Goal: Task Accomplishment & Management: Use online tool/utility

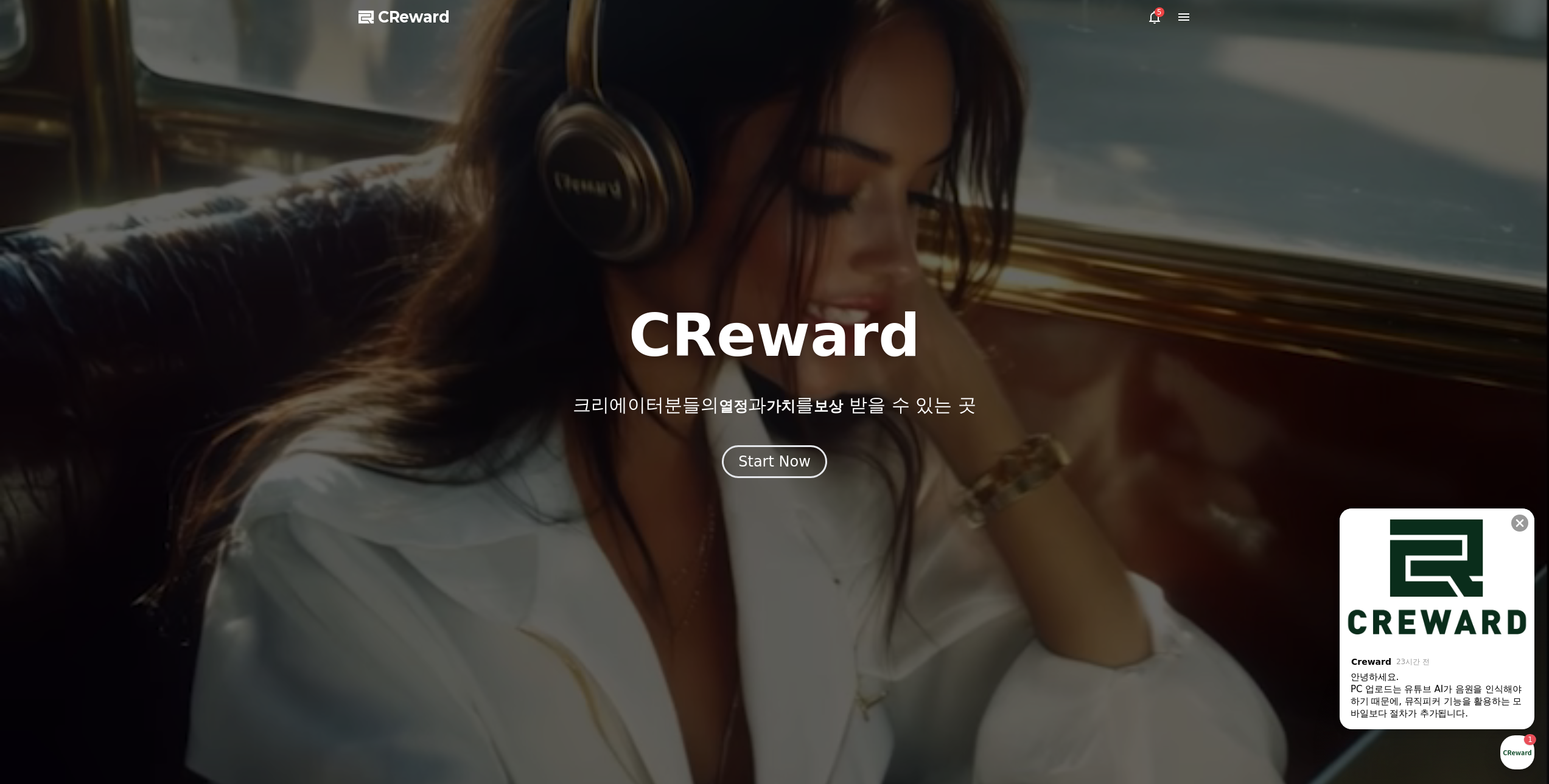
click at [1181, 15] on icon at bounding box center [1183, 17] width 11 height 7
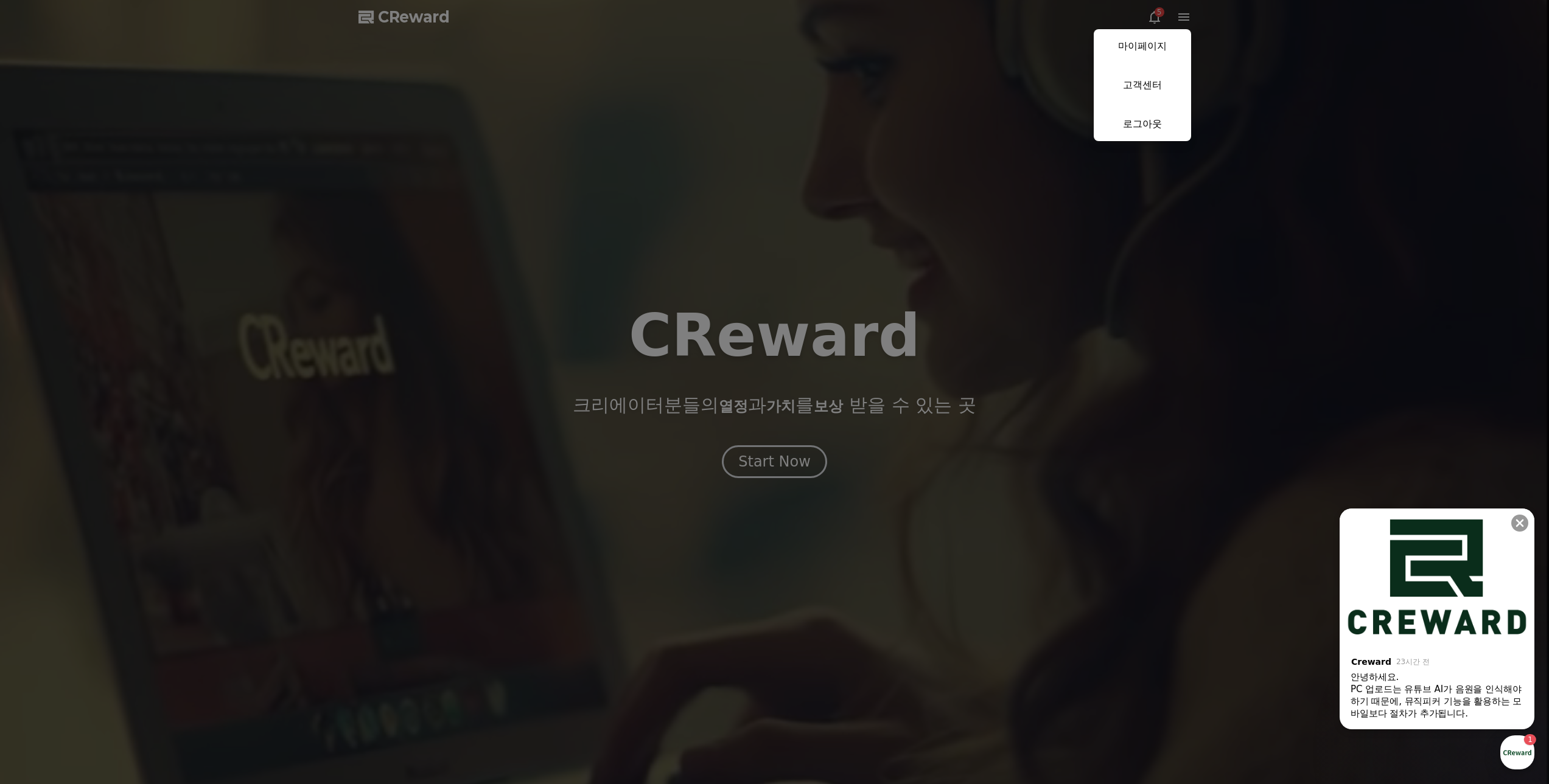
click at [844, 448] on button "close" at bounding box center [774, 392] width 1549 height 784
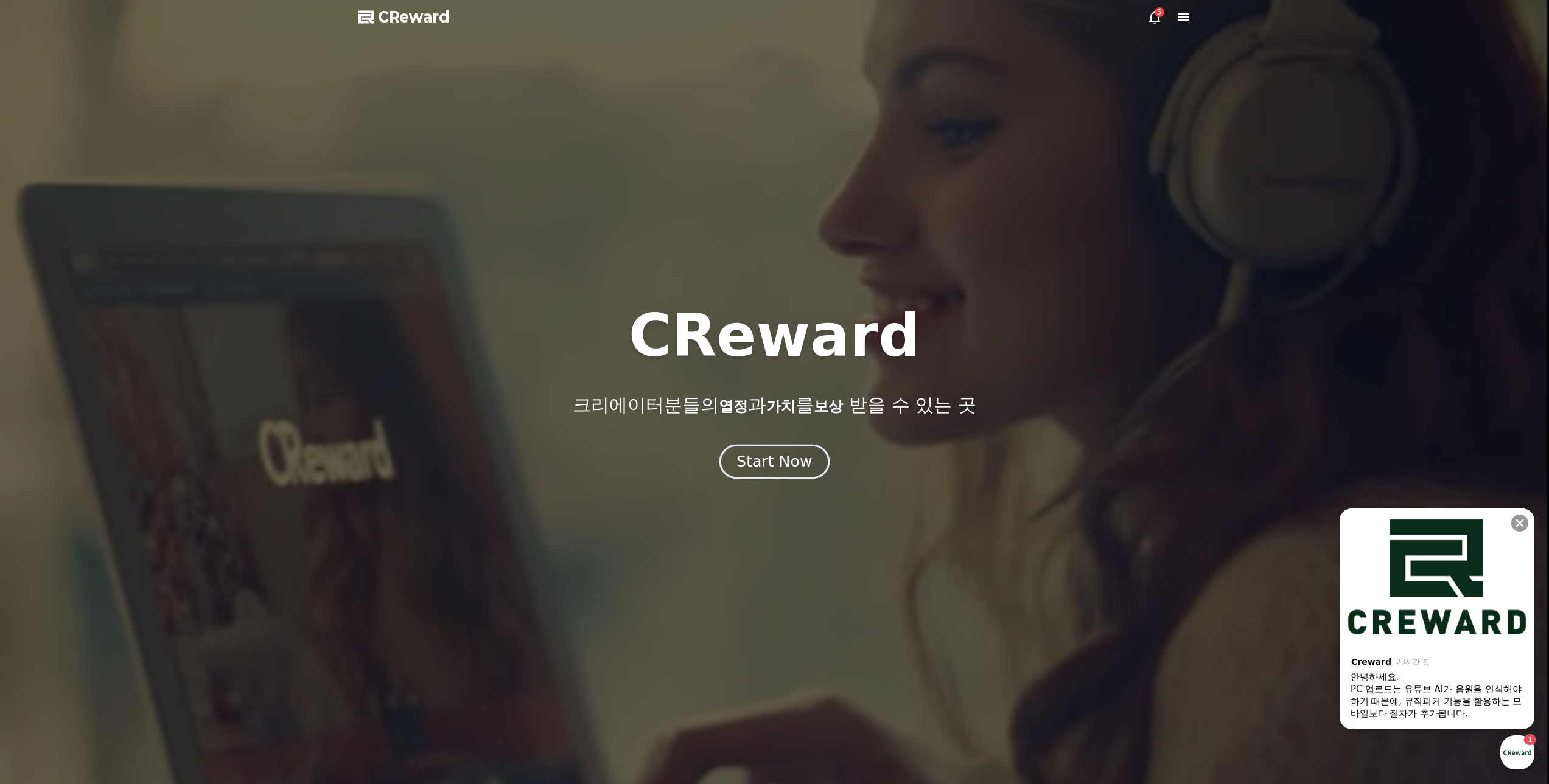
click at [802, 454] on div "Start Now" at bounding box center [774, 462] width 76 height 21
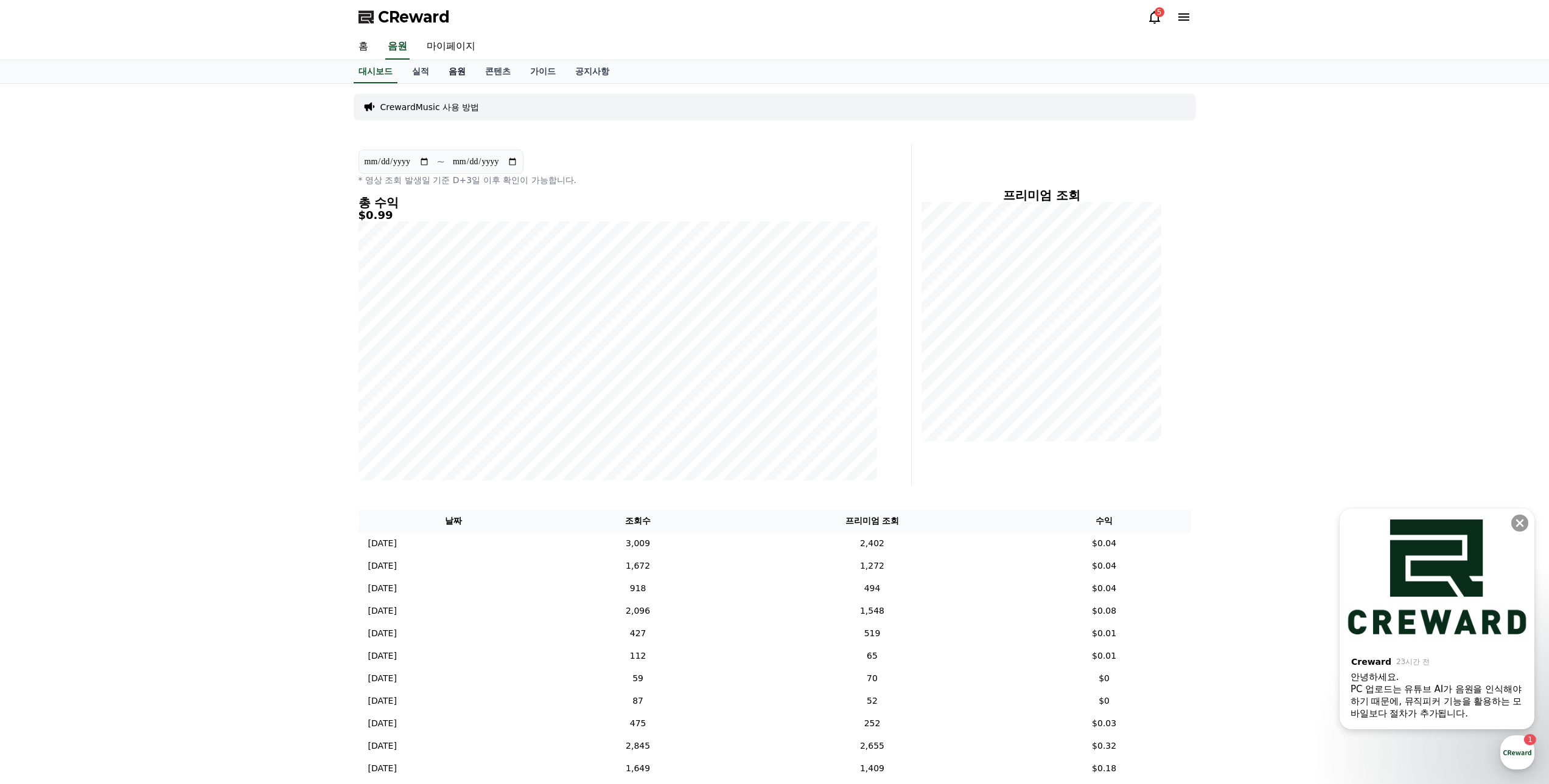
click at [454, 74] on link "음원" at bounding box center [457, 71] width 37 height 23
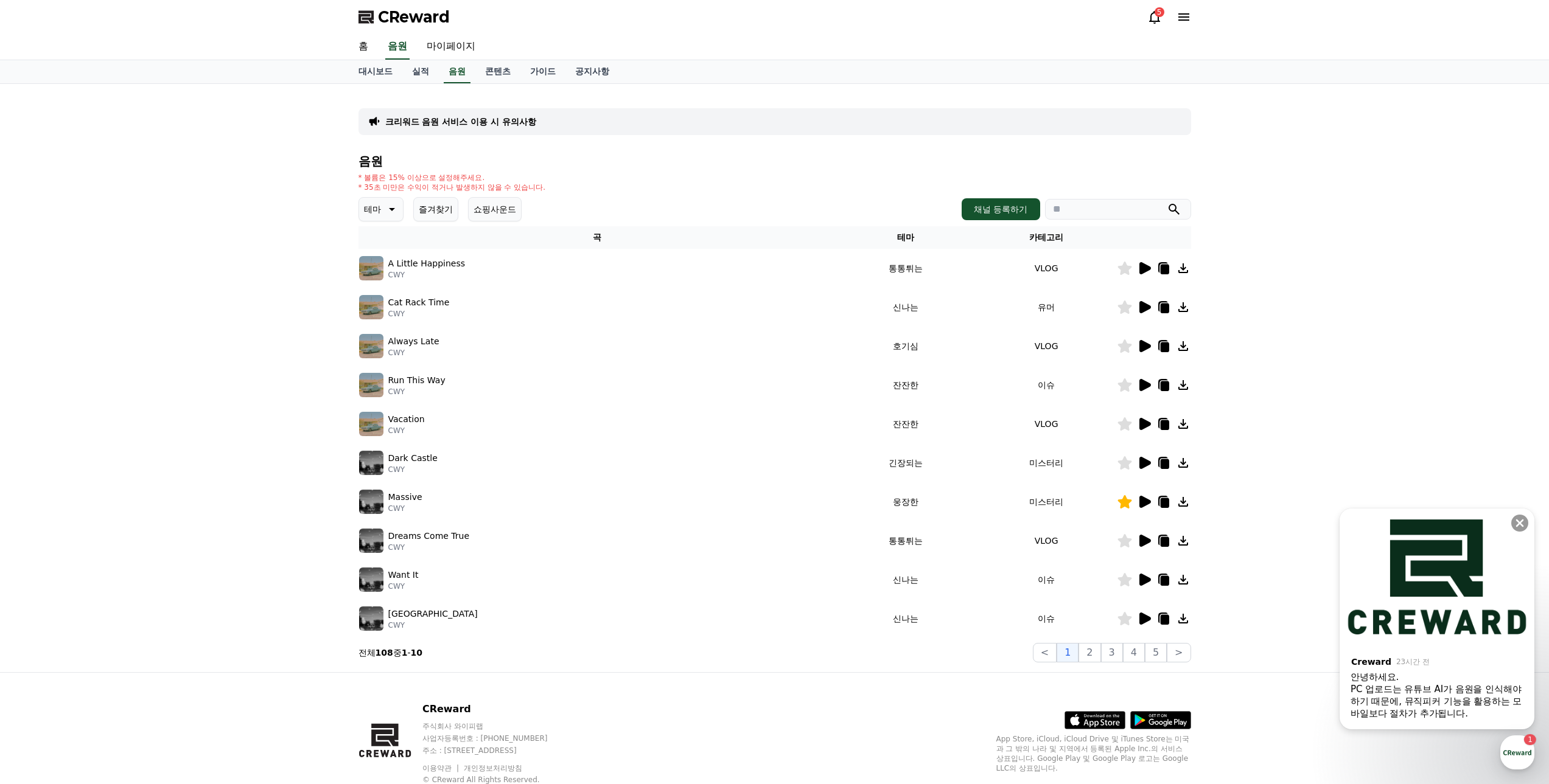
click at [431, 208] on button "즐겨찾기" at bounding box center [435, 209] width 45 height 24
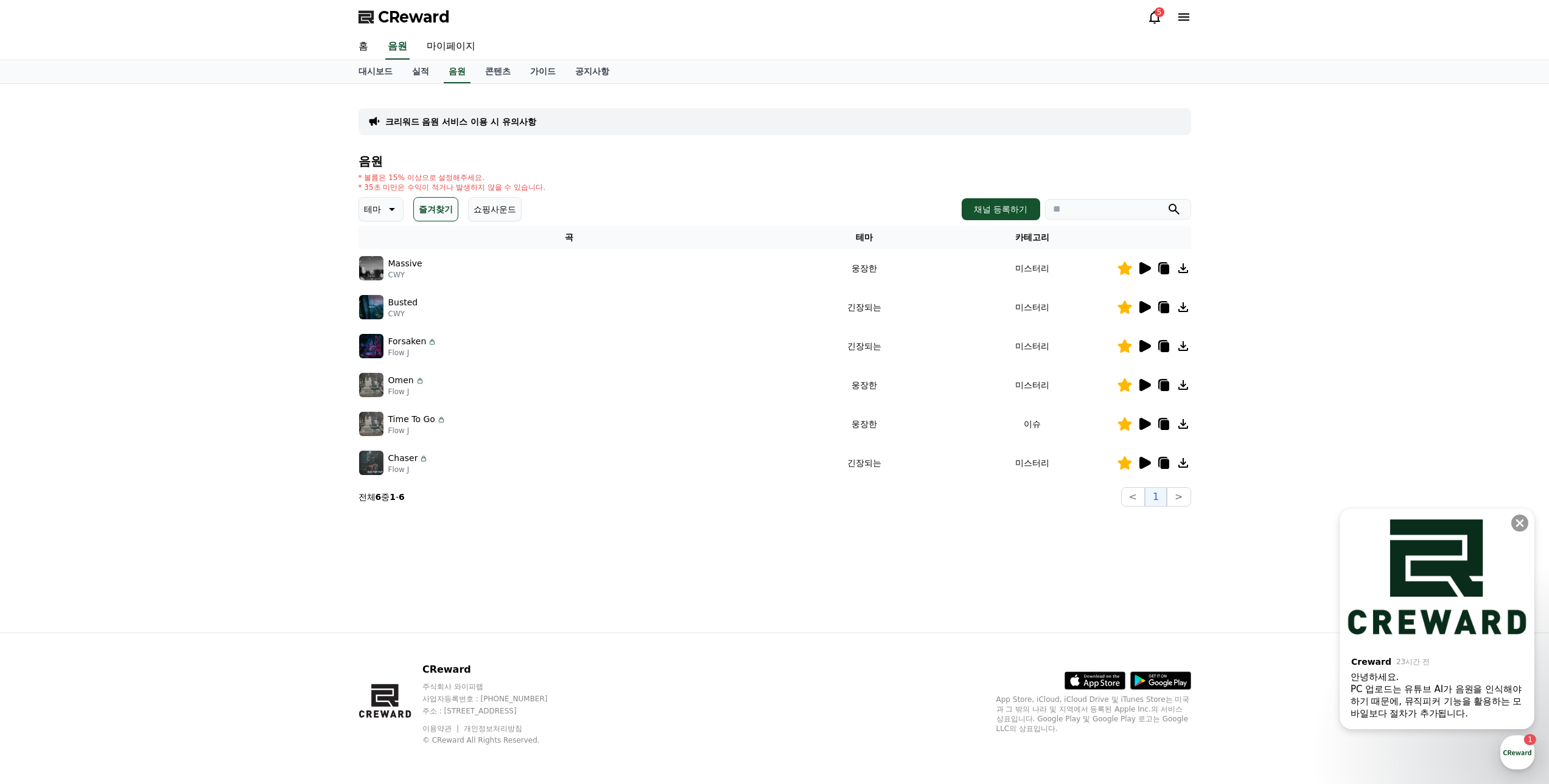
click at [1144, 267] on icon at bounding box center [1145, 269] width 11 height 12
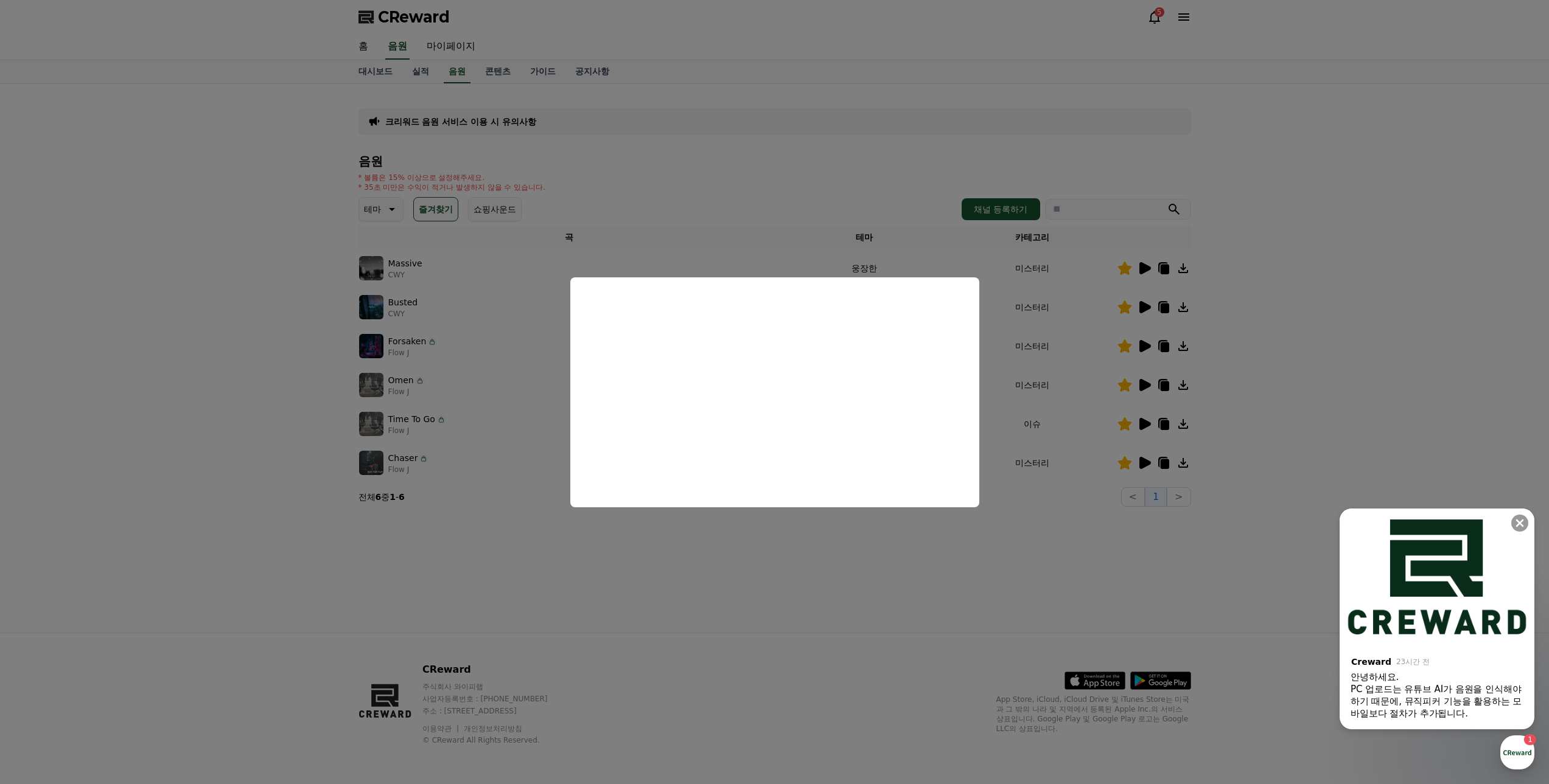
click at [218, 399] on button "close modal" at bounding box center [774, 392] width 1549 height 784
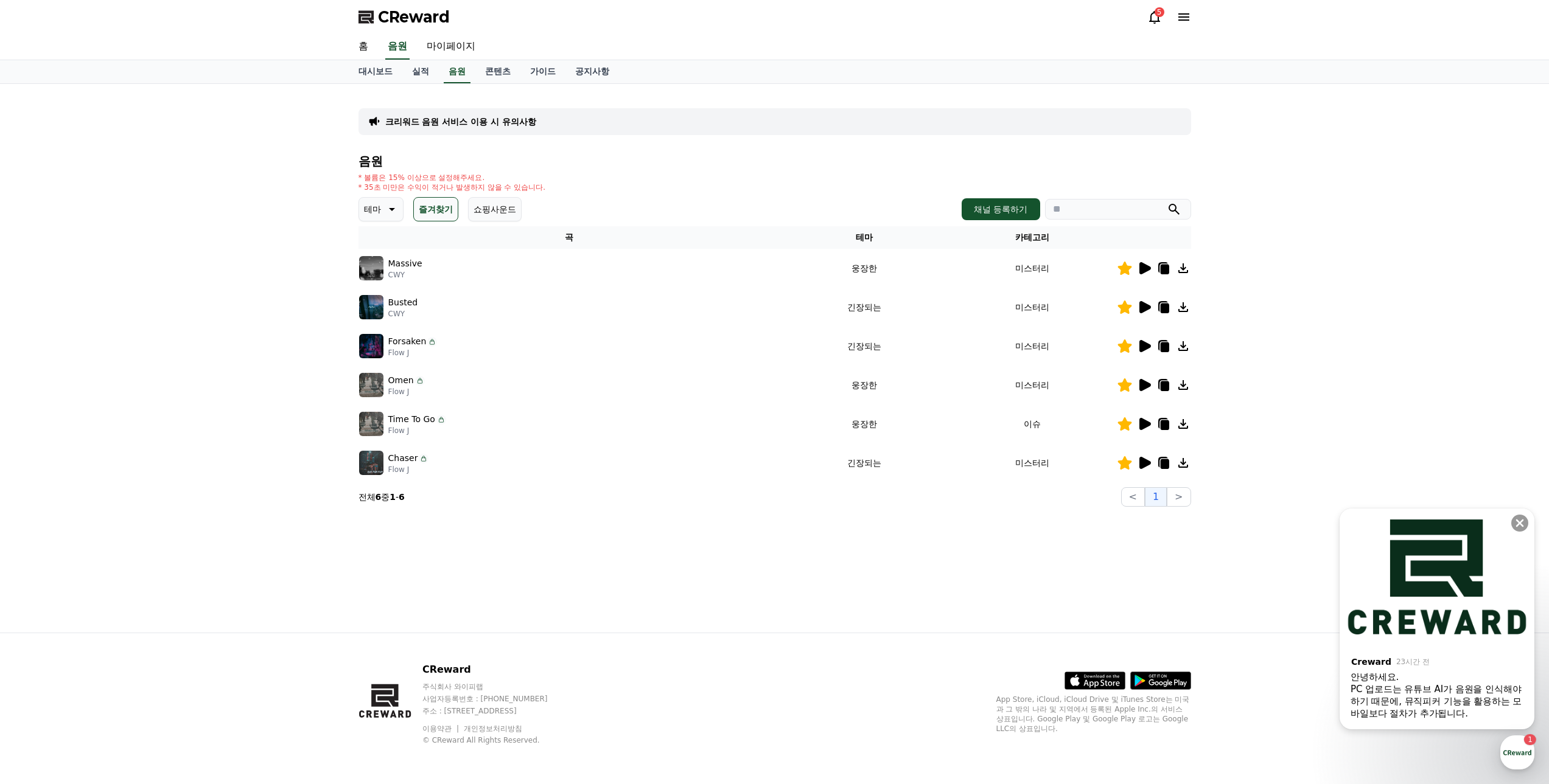
click at [1147, 464] on icon at bounding box center [1145, 463] width 11 height 12
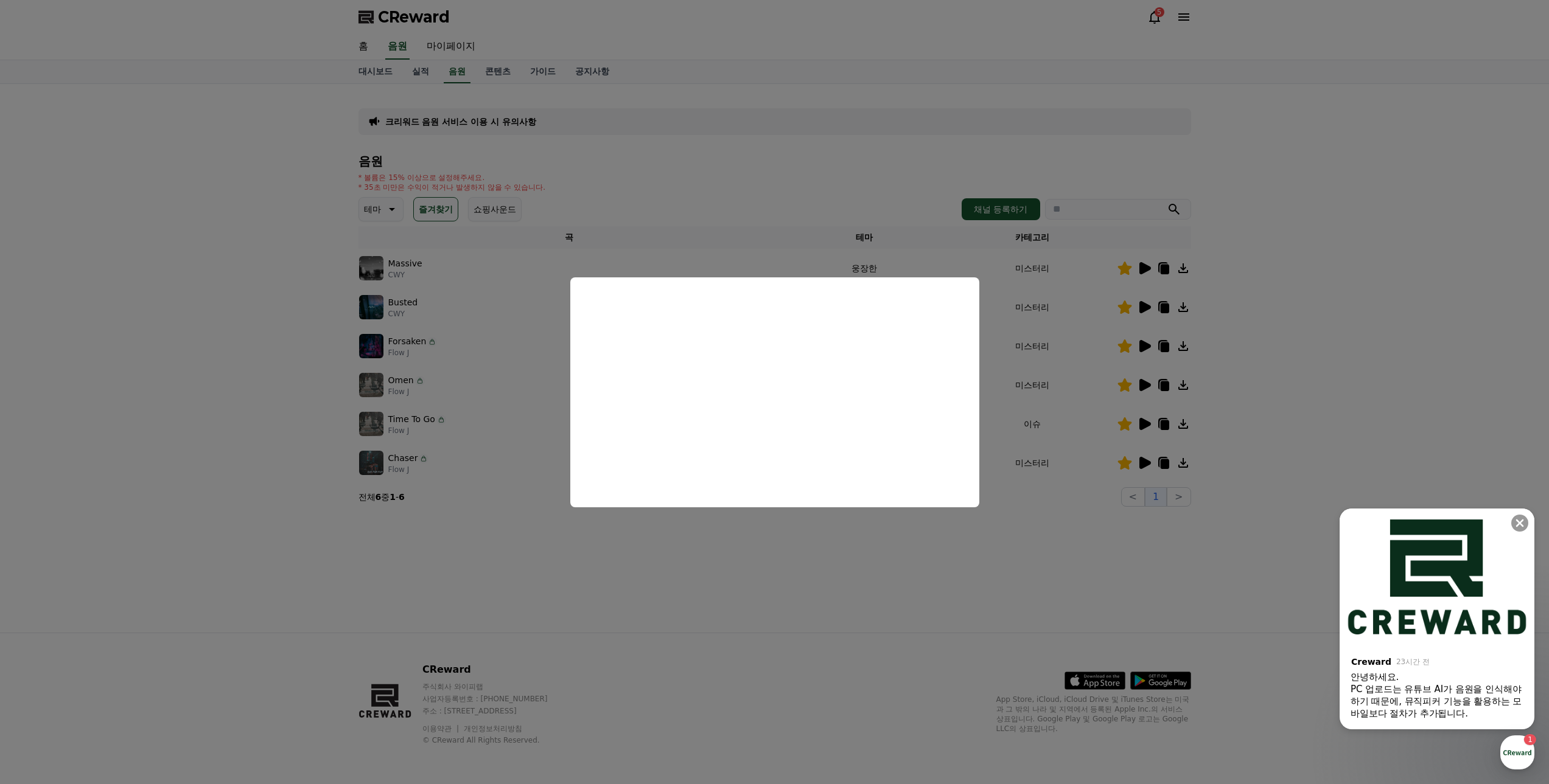
click at [376, 306] on button "close modal" at bounding box center [774, 392] width 1549 height 784
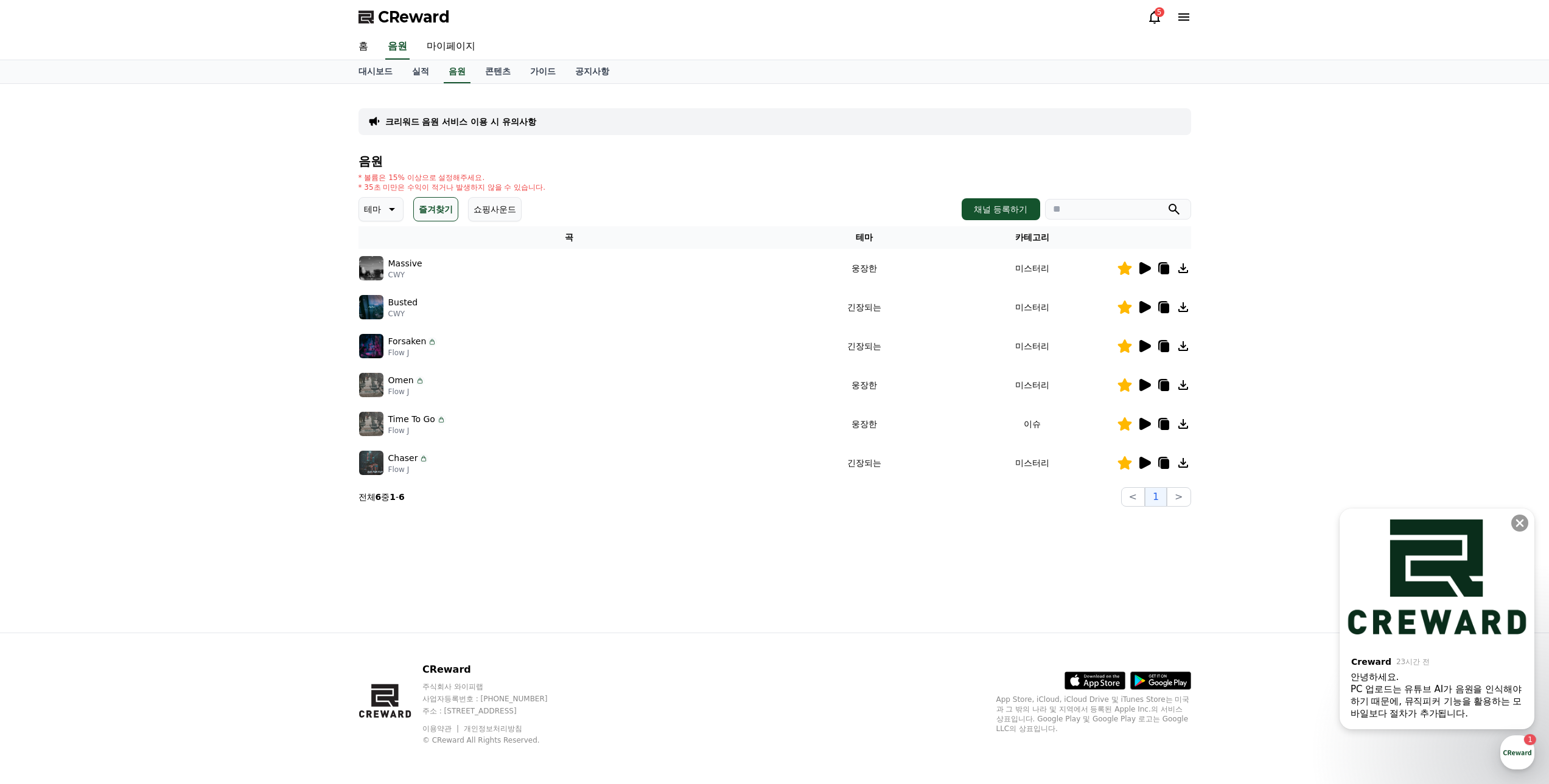
click at [370, 307] on img at bounding box center [371, 308] width 24 height 24
click at [409, 308] on p "Busted" at bounding box center [403, 302] width 30 height 13
click at [282, 316] on div "크리워드 음원 서비스 이용 시 유의사항 음원 * 볼륨은 15% 이상으로 설정해주세요. * 35초 미만은 수익이 적거나 발생하지 않을 수 있습니…" at bounding box center [774, 359] width 1549 height 549
click at [453, 76] on link "음원" at bounding box center [456, 71] width 27 height 23
click at [428, 204] on button "즐겨찾기" at bounding box center [435, 209] width 45 height 24
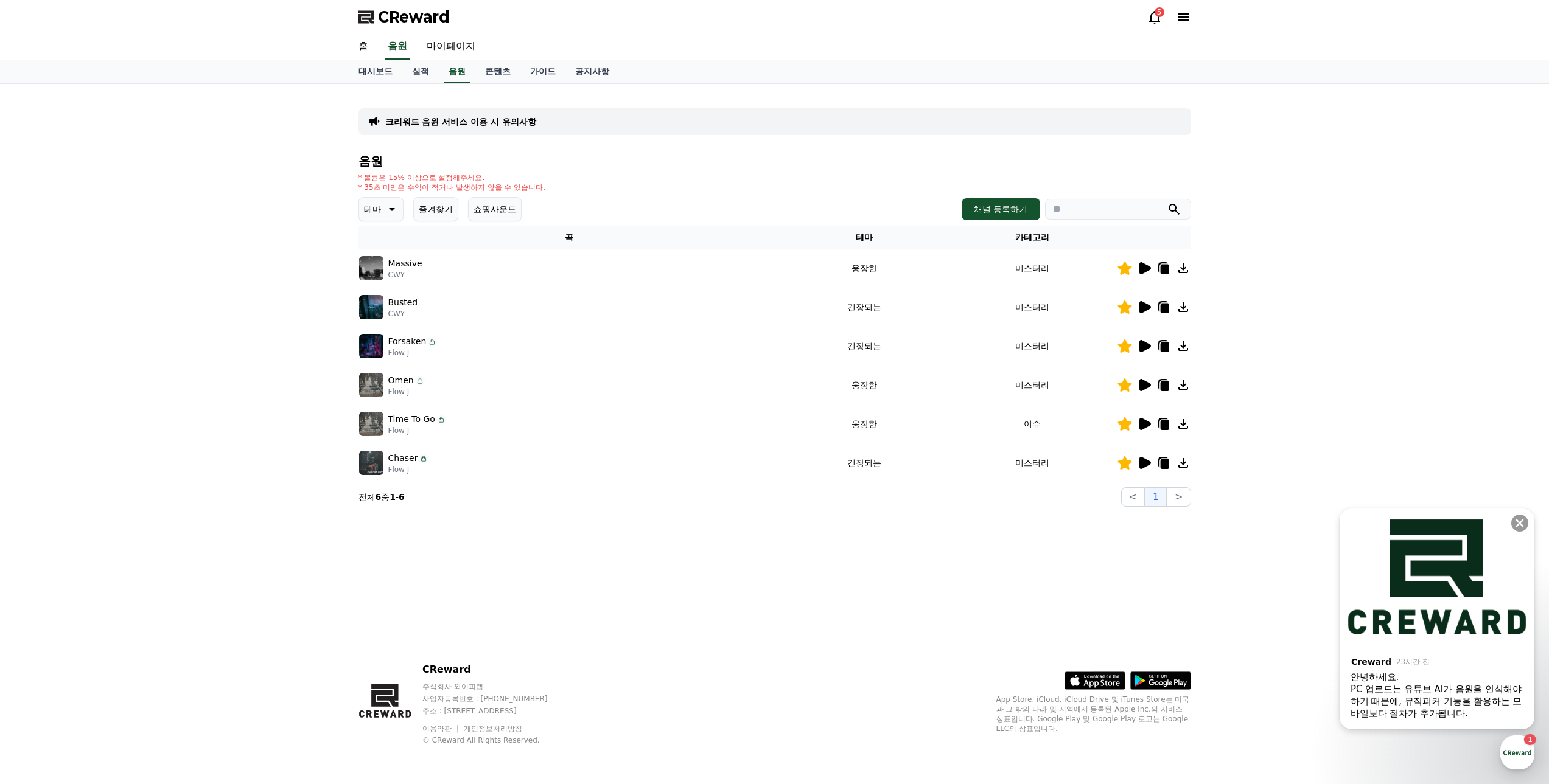
click at [386, 211] on icon at bounding box center [390, 209] width 15 height 15
click at [382, 250] on button "밝은" at bounding box center [373, 246] width 27 height 27
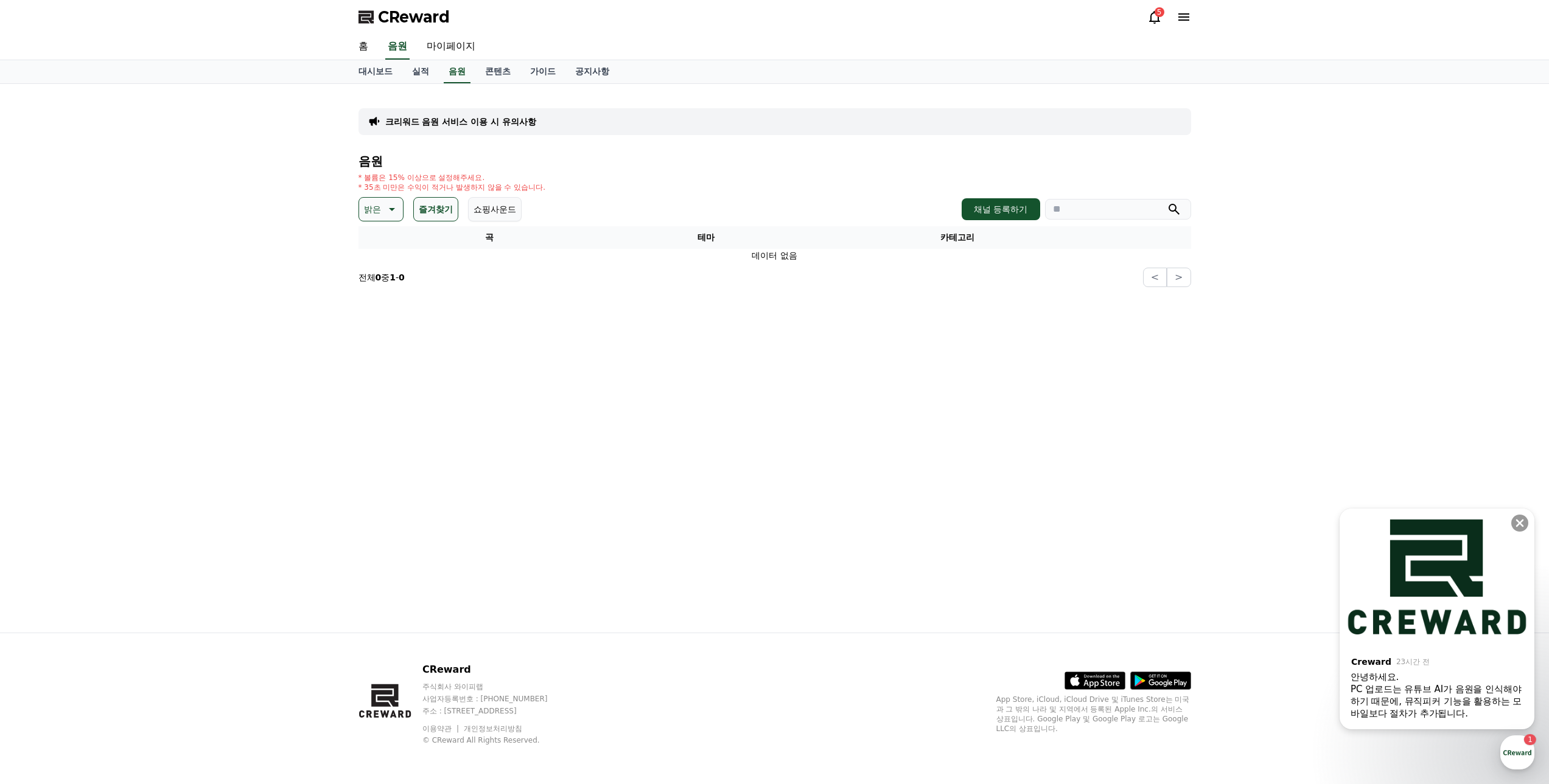
click at [440, 213] on button "즐겨찾기" at bounding box center [435, 209] width 45 height 24
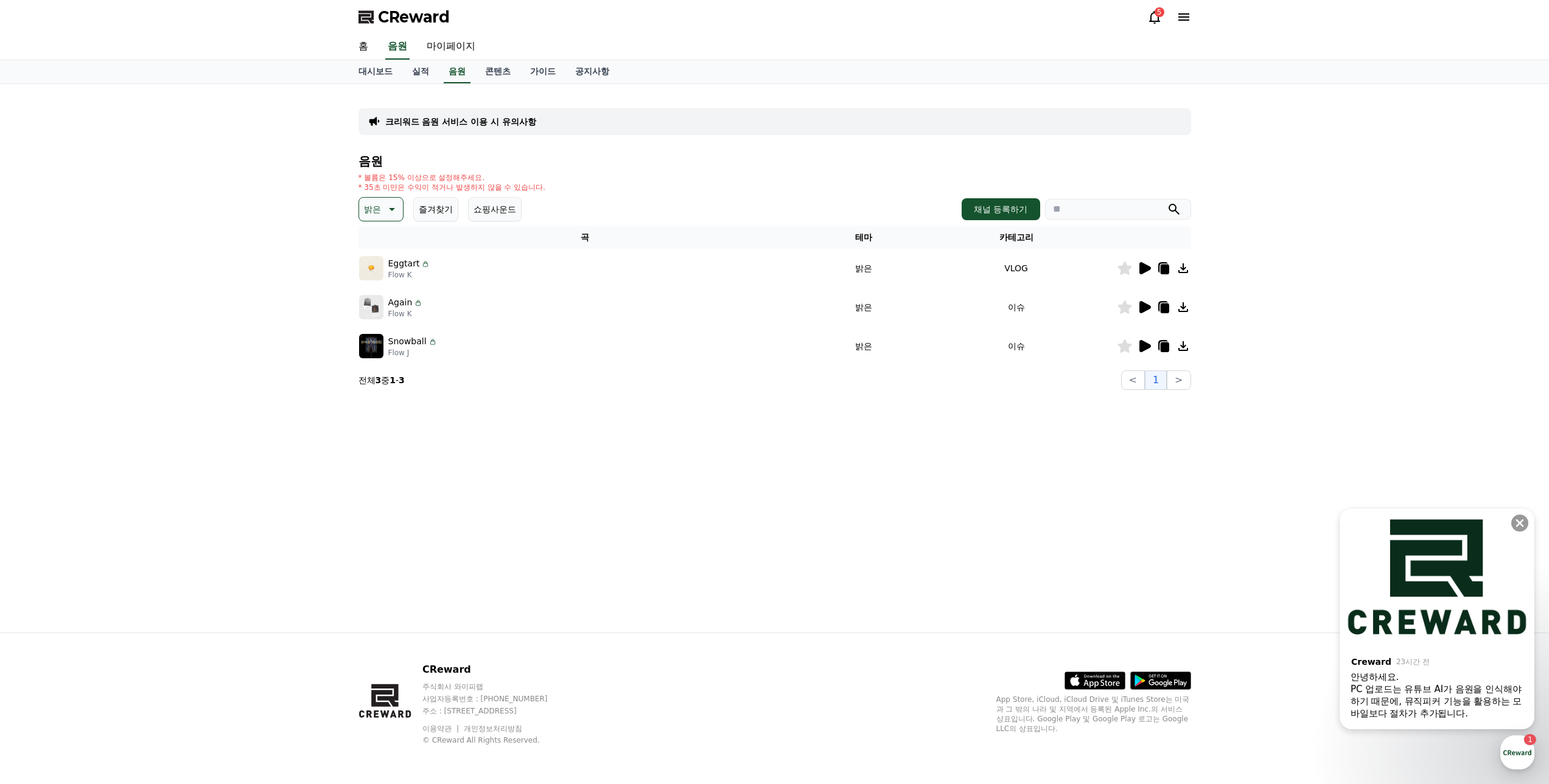
click at [1148, 271] on icon at bounding box center [1144, 268] width 15 height 15
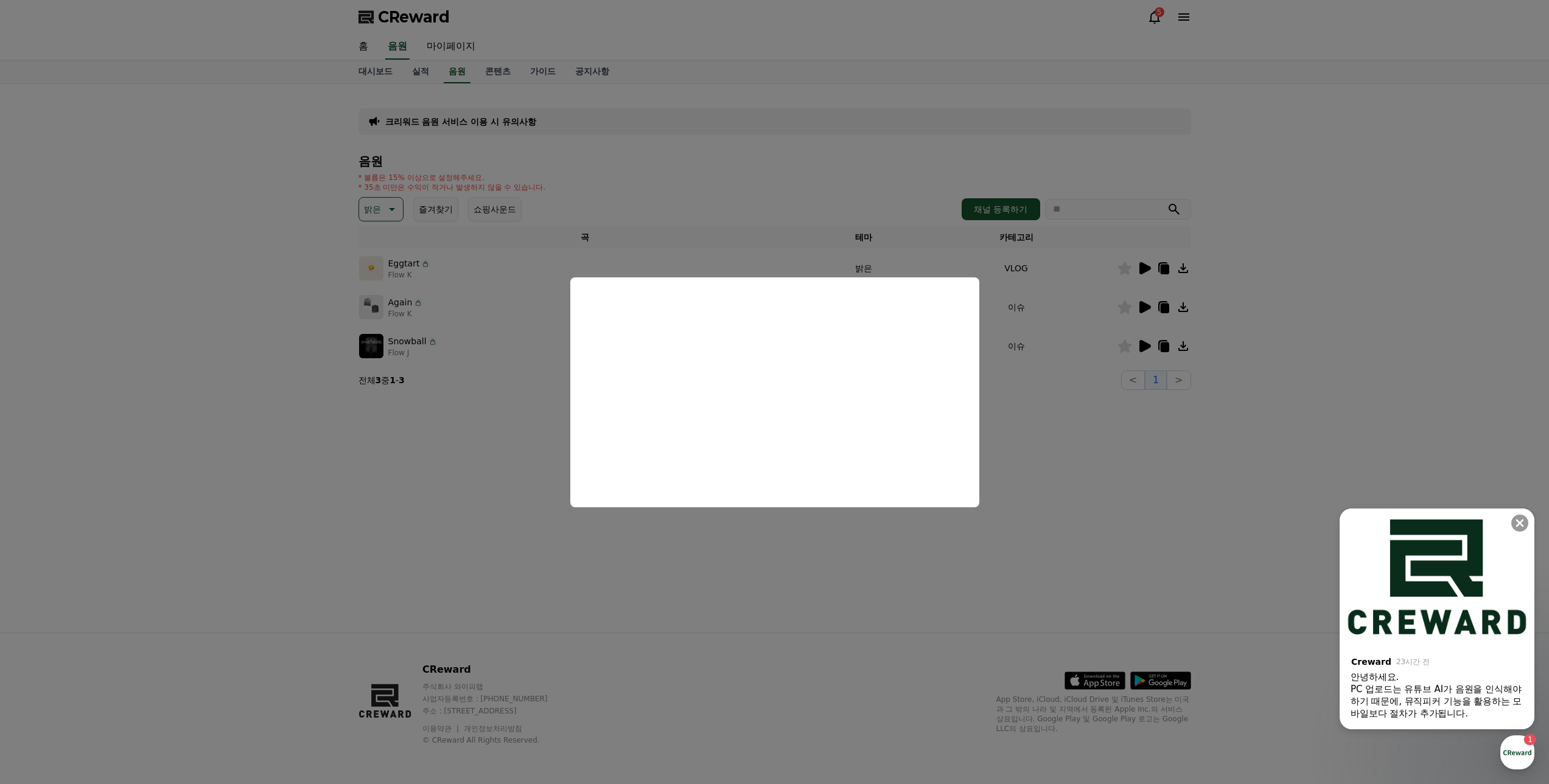
click at [271, 434] on button "close modal" at bounding box center [774, 392] width 1549 height 784
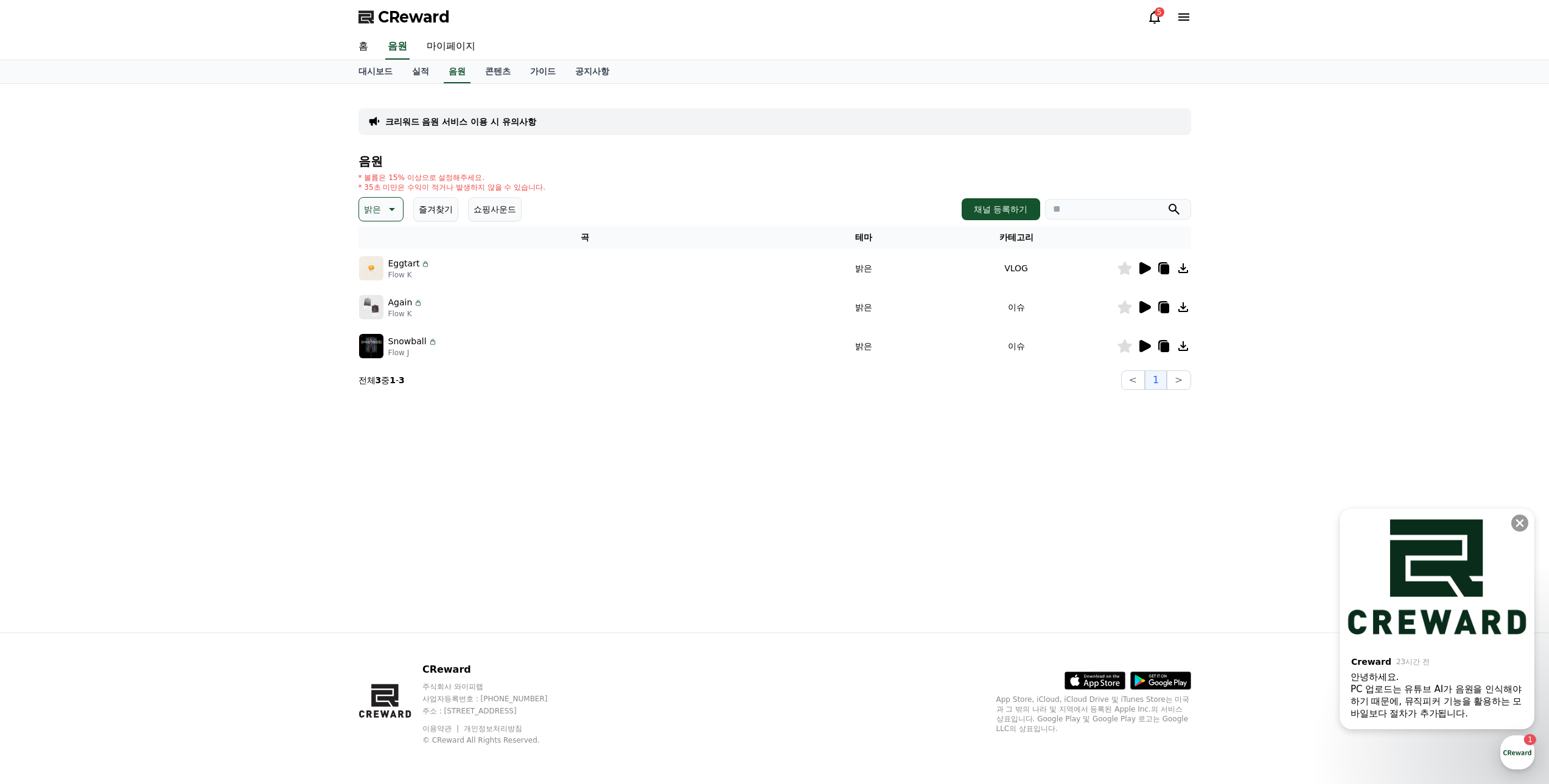
click at [1146, 308] on icon at bounding box center [1145, 308] width 11 height 12
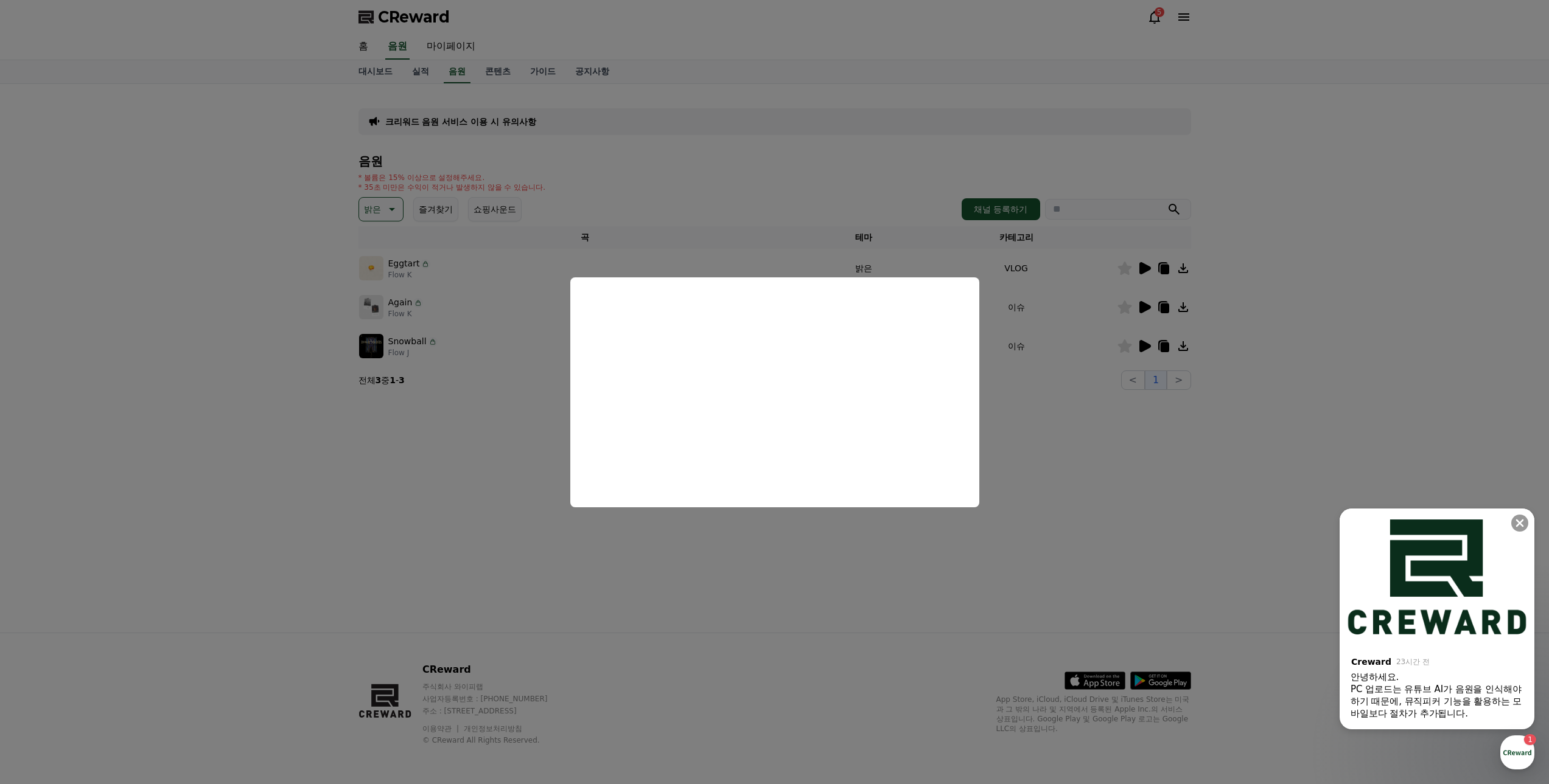
click at [1434, 699] on div "PC 업로드는 유튜브 AI가 음원을 인식해야 하기 때문에, 뮤직피커 기능을 활용하는 모바일보다 절차가 추가됩니다. ​" at bounding box center [1437, 701] width 173 height 37
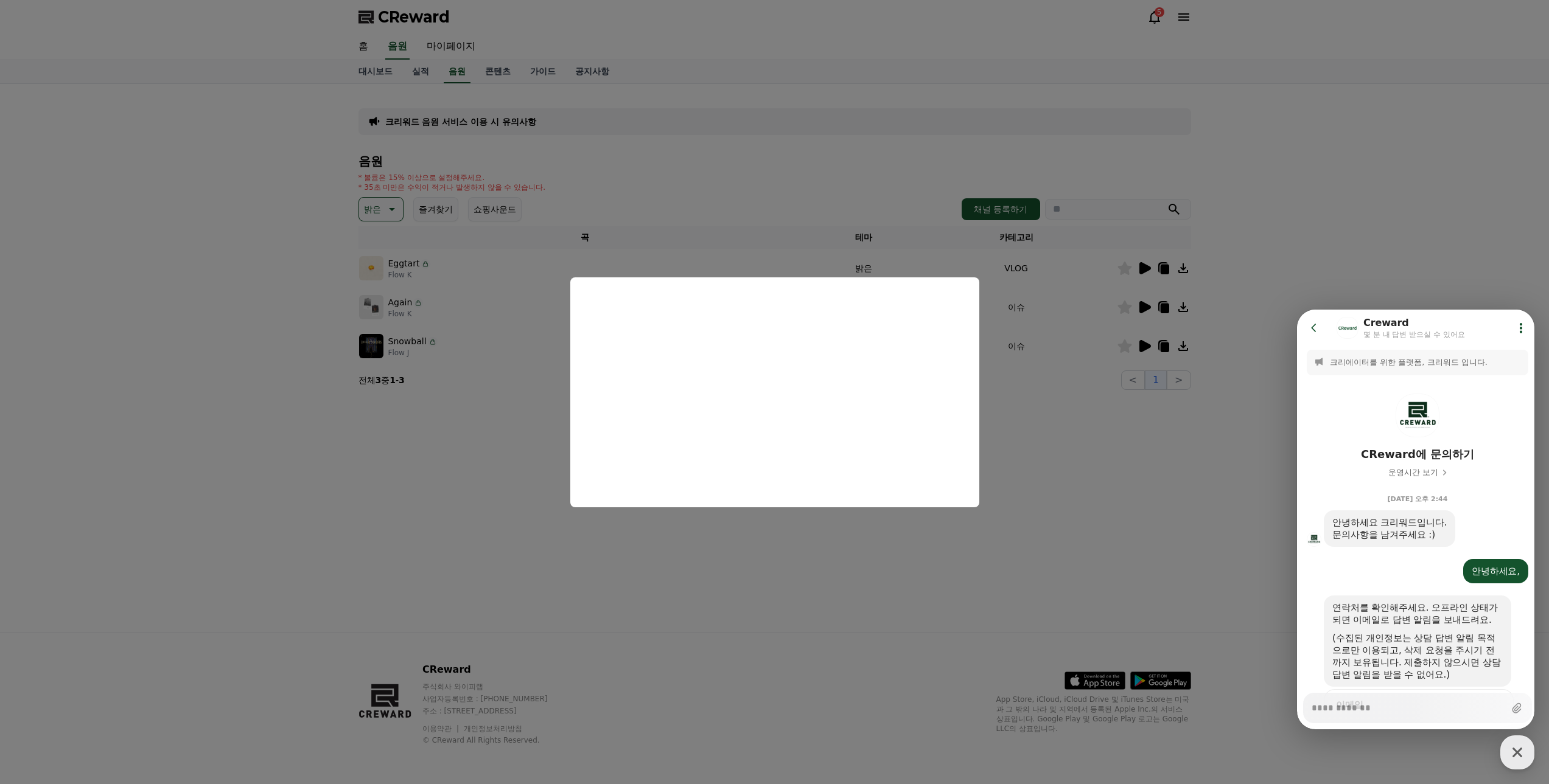
scroll to position [452, 0]
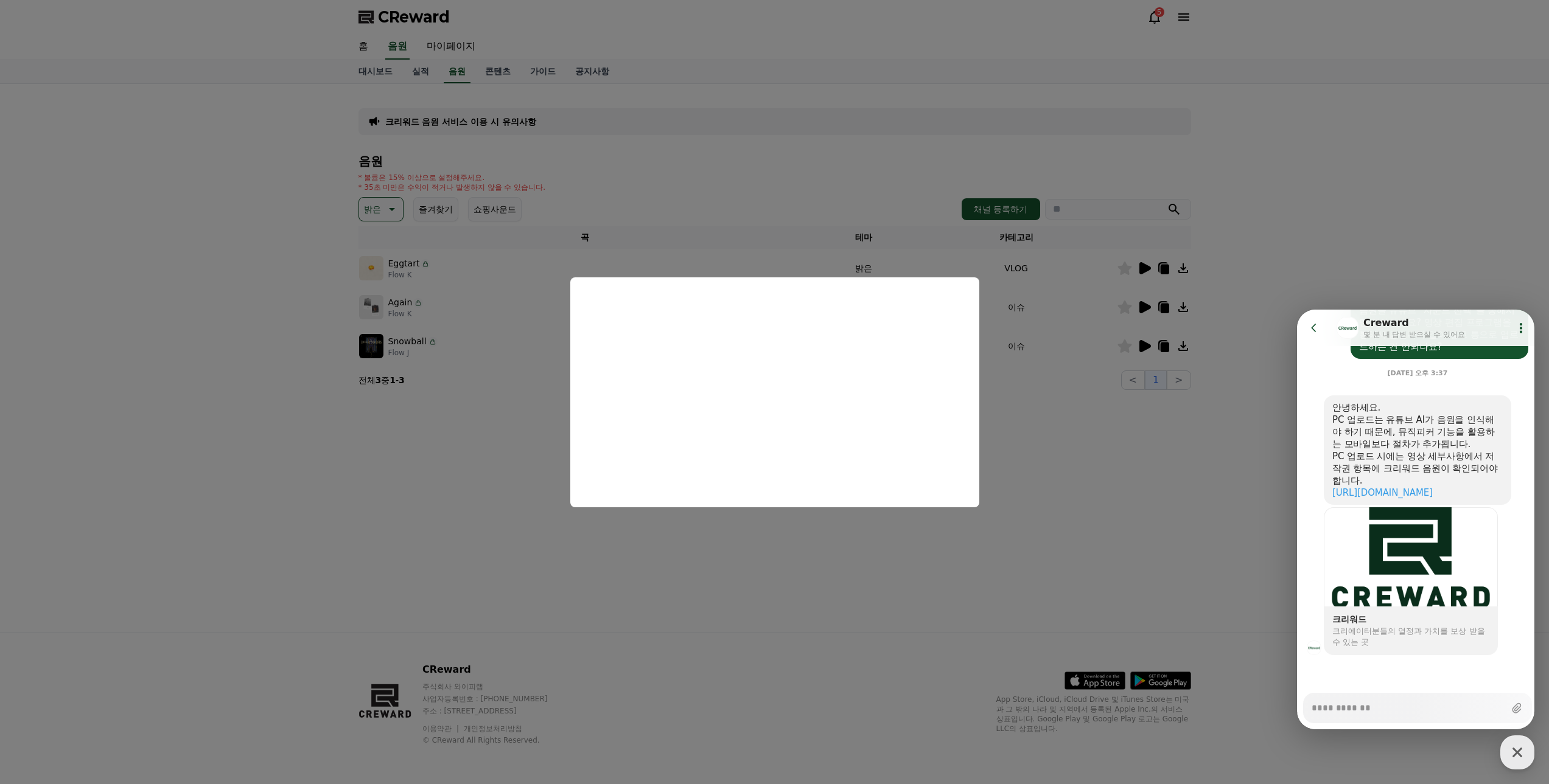
click at [1054, 452] on button "close modal" at bounding box center [774, 392] width 1549 height 784
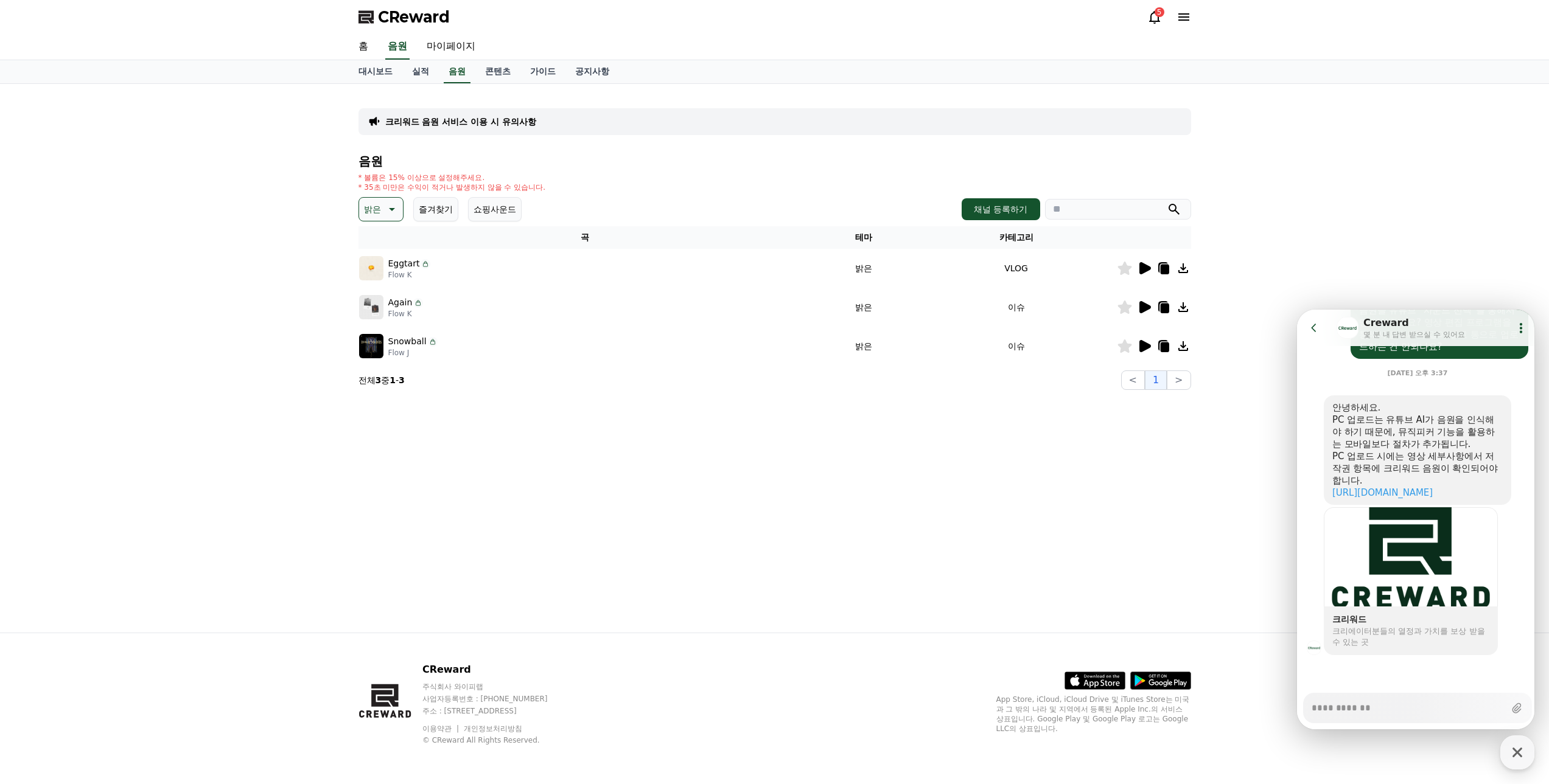
click at [1126, 308] on icon at bounding box center [1124, 307] width 14 height 13
type textarea "*"
